Goal: Information Seeking & Learning: Learn about a topic

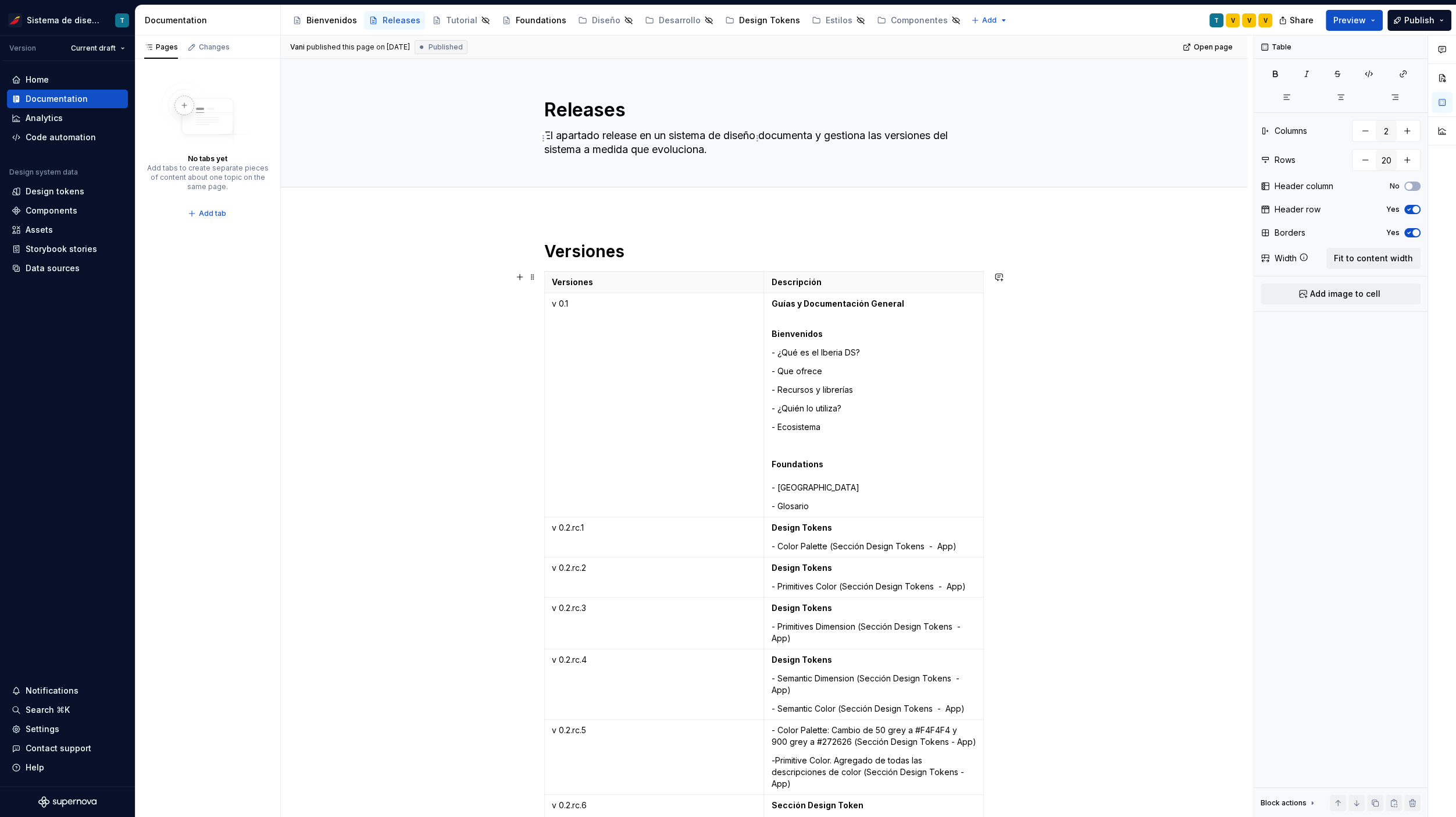
scroll to position [3410, 0]
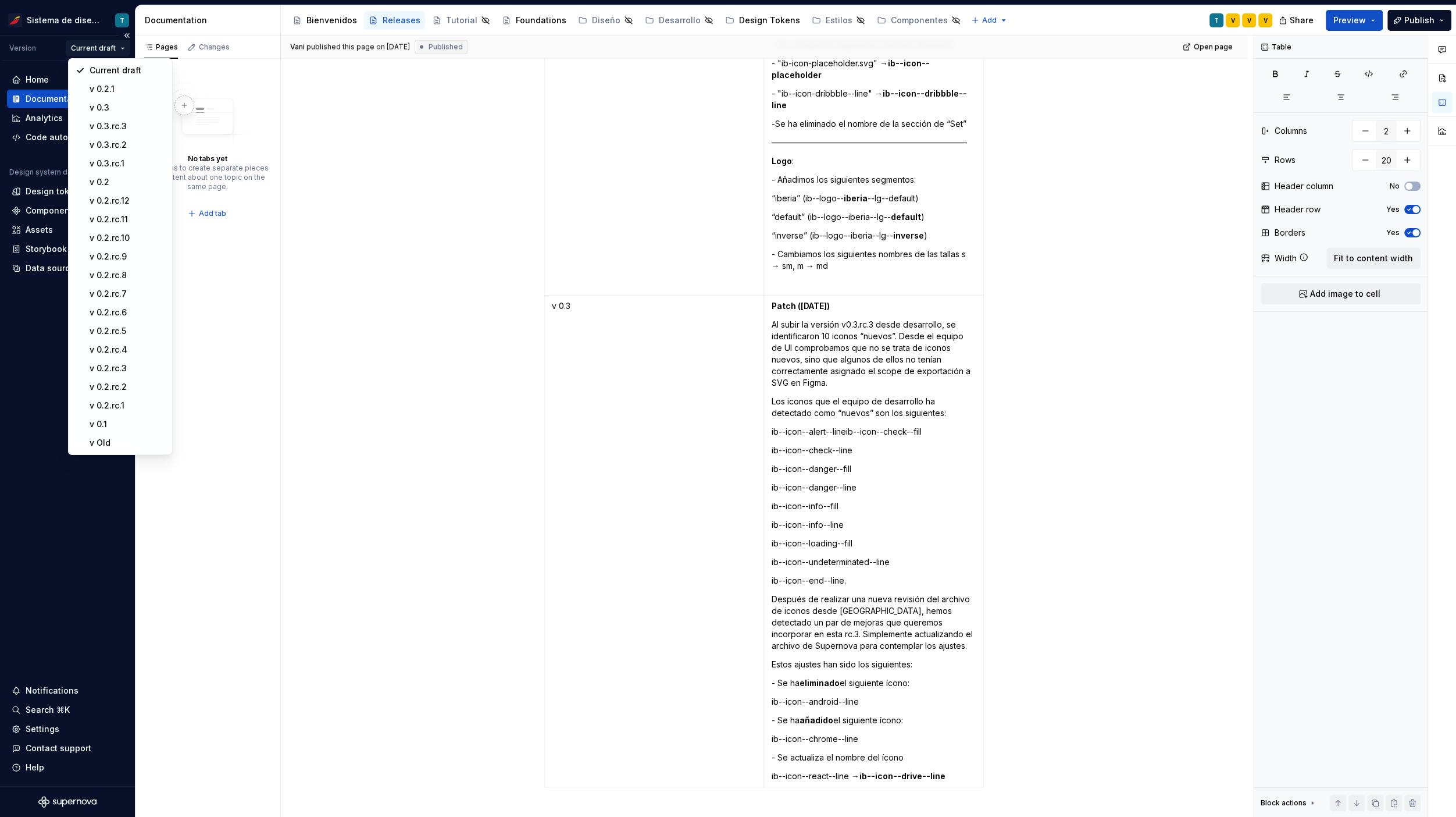
click at [111, 52] on html "Sistema de diseño Iberia T Version Current draft Home Documentation Analytics C…" at bounding box center [728, 408] width 1456 height 817
click at [121, 106] on div "v 0.3" at bounding box center [128, 107] width 76 height 12
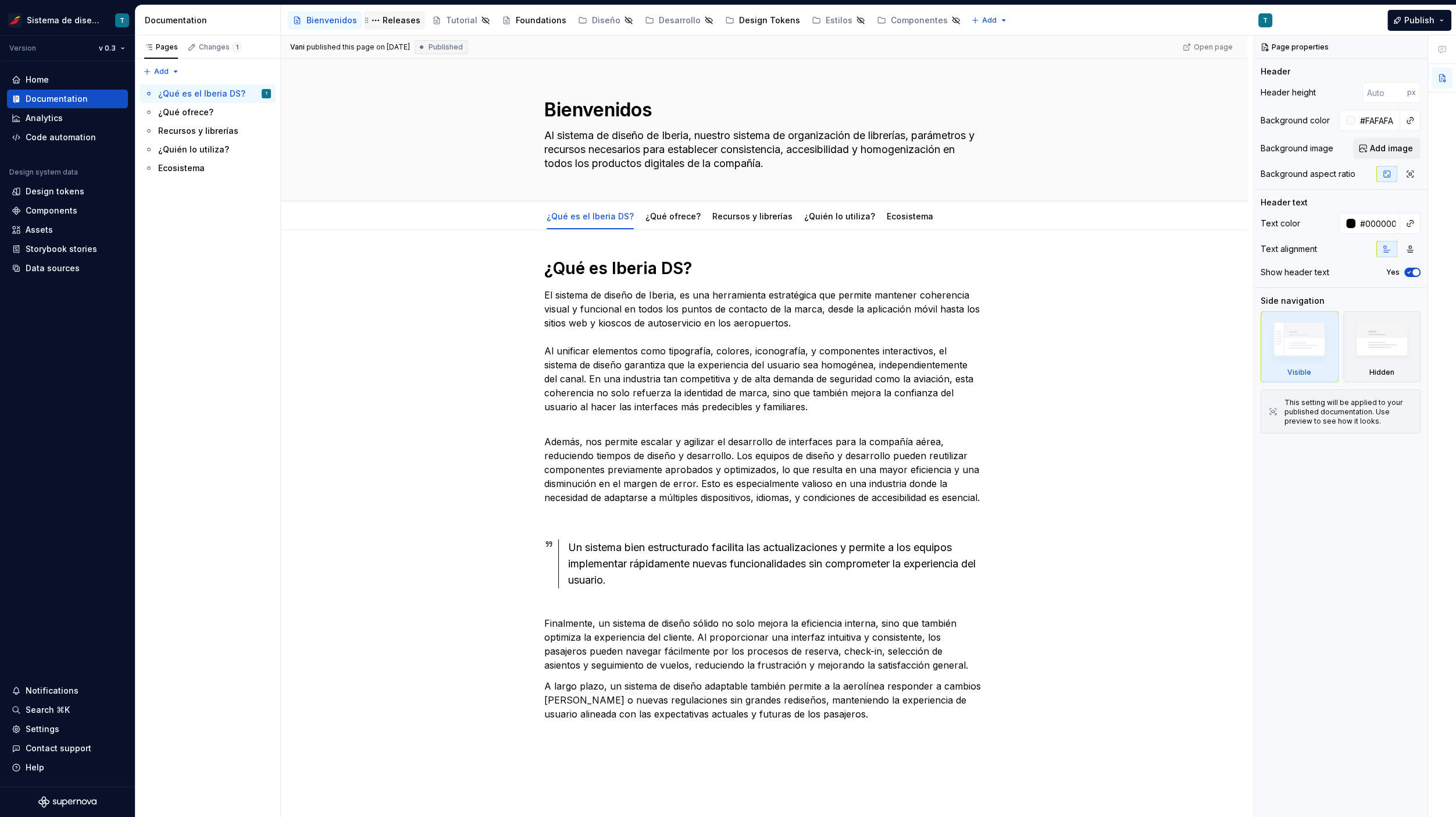
click at [397, 19] on div "Releases" at bounding box center [402, 21] width 38 height 12
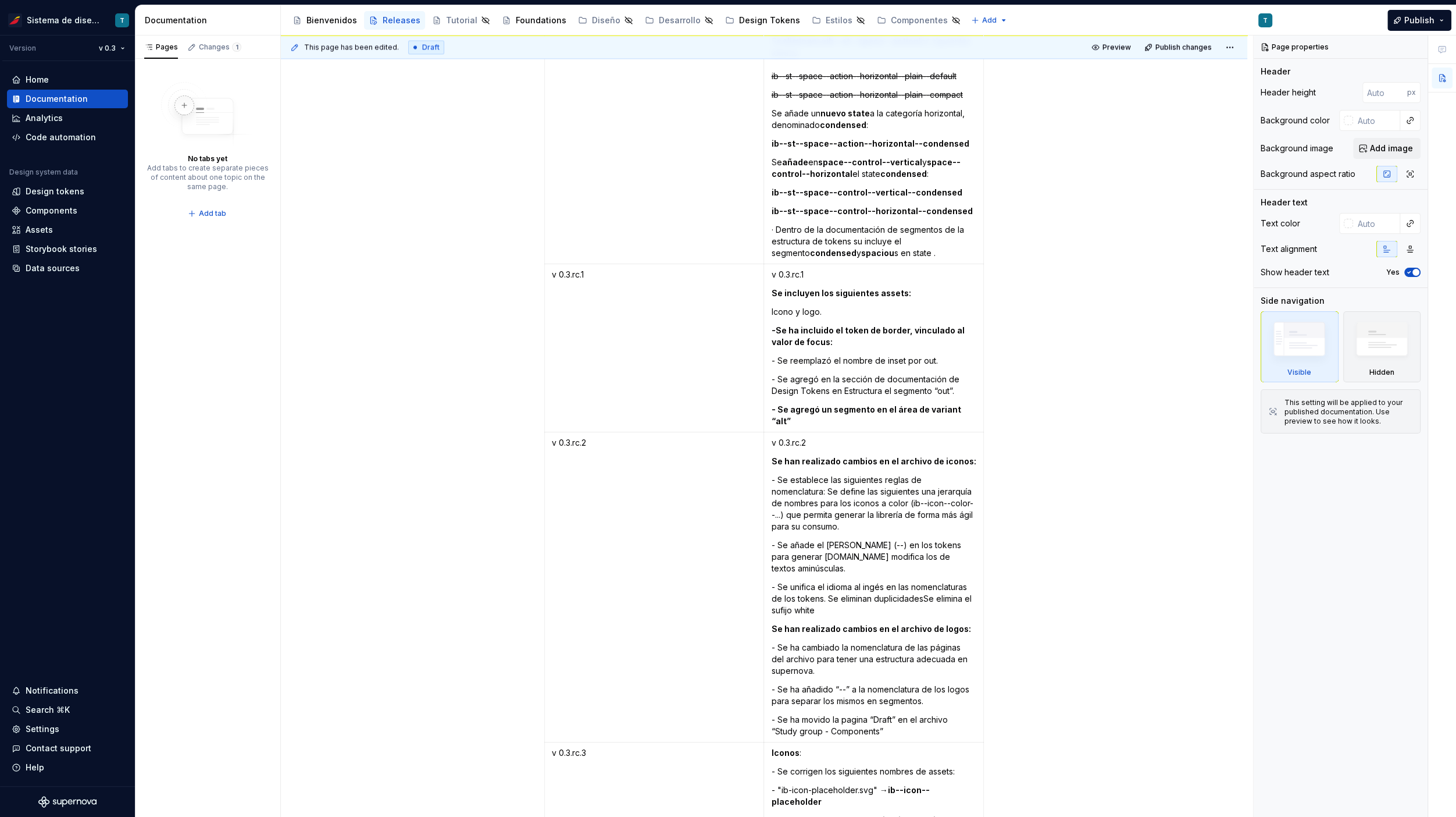
scroll to position [2310, 0]
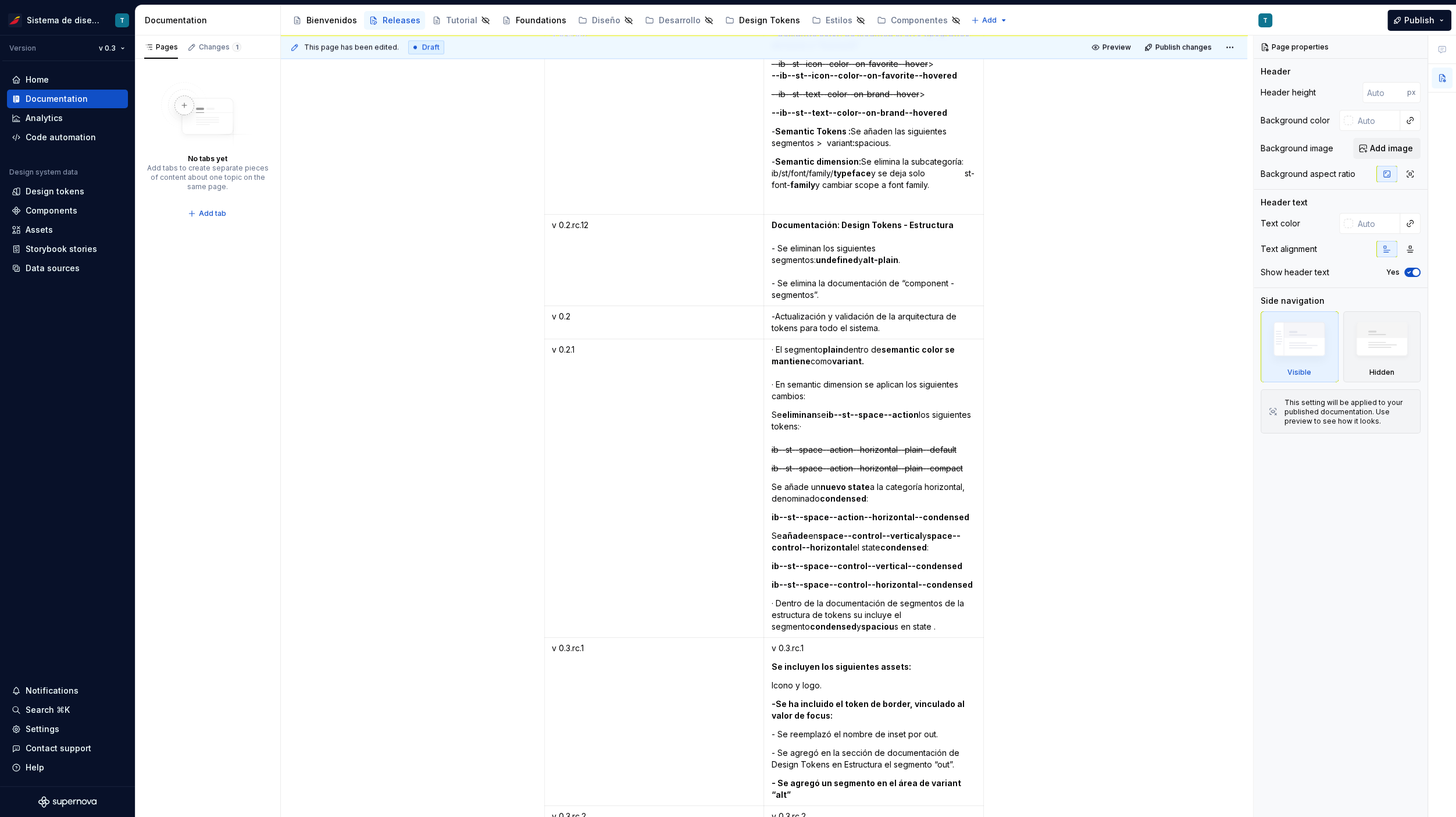
type textarea "*"
